Goal: Find specific page/section: Find specific page/section

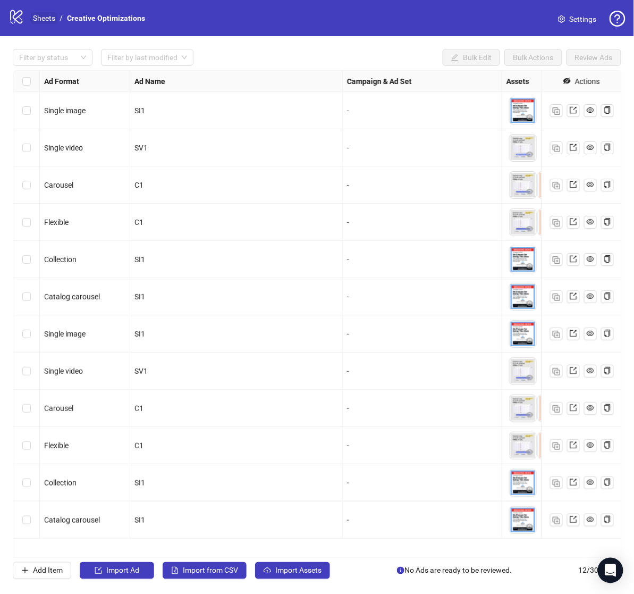
click at [52, 22] on link "Sheets" at bounding box center [44, 18] width 27 height 12
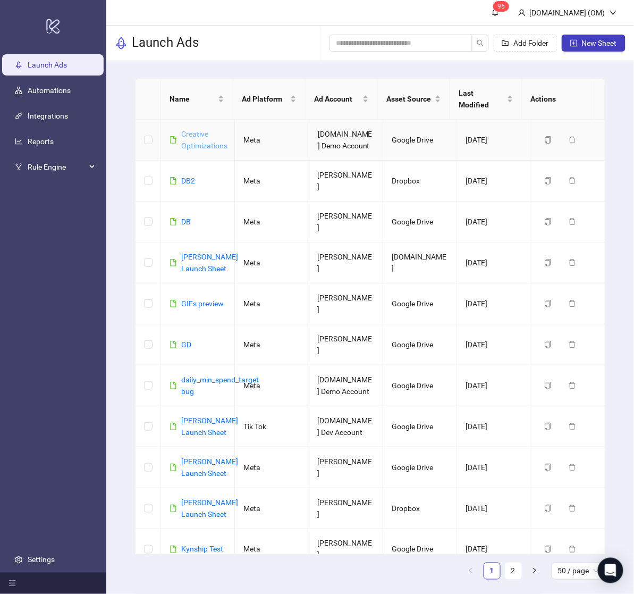
click at [206, 133] on link "Creative Optimizations" at bounding box center [204, 140] width 46 height 20
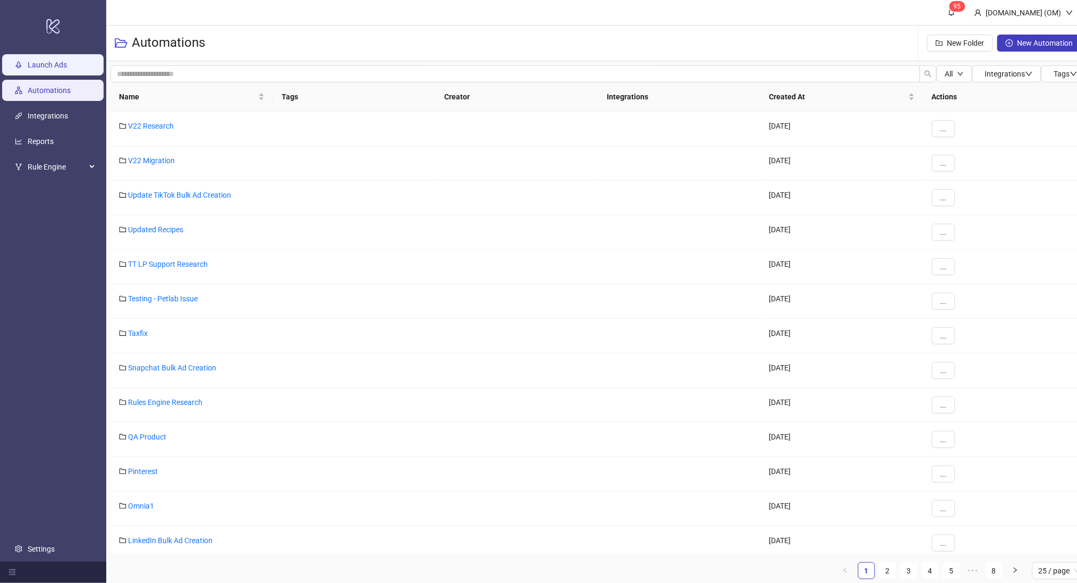
click at [67, 69] on link "Launch Ads" at bounding box center [47, 65] width 39 height 9
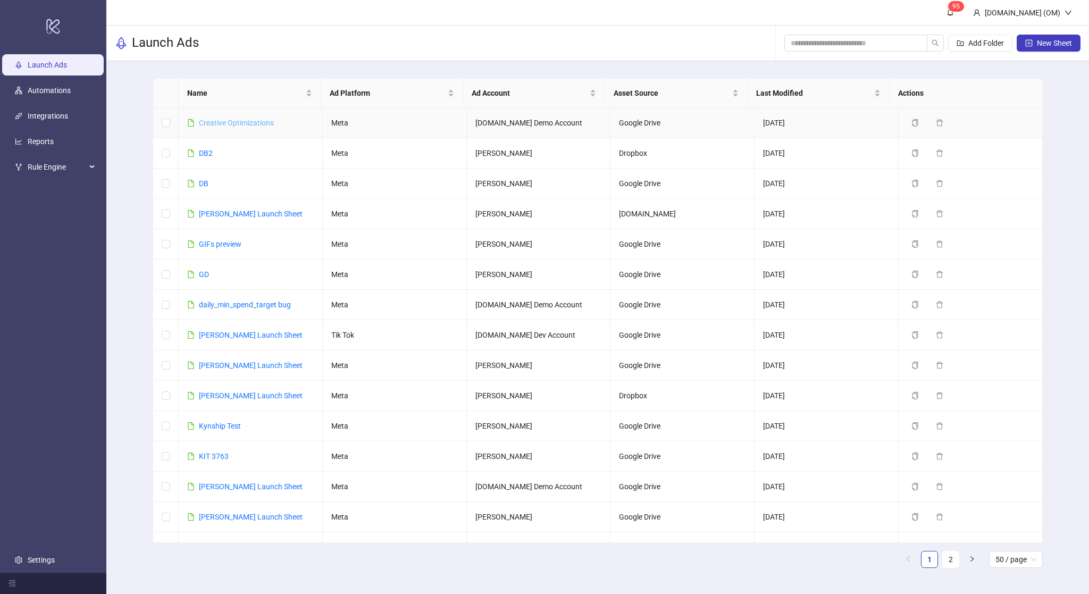
click at [235, 124] on link "Creative Optimizations" at bounding box center [236, 123] width 75 height 9
